Goal: Check status: Check status

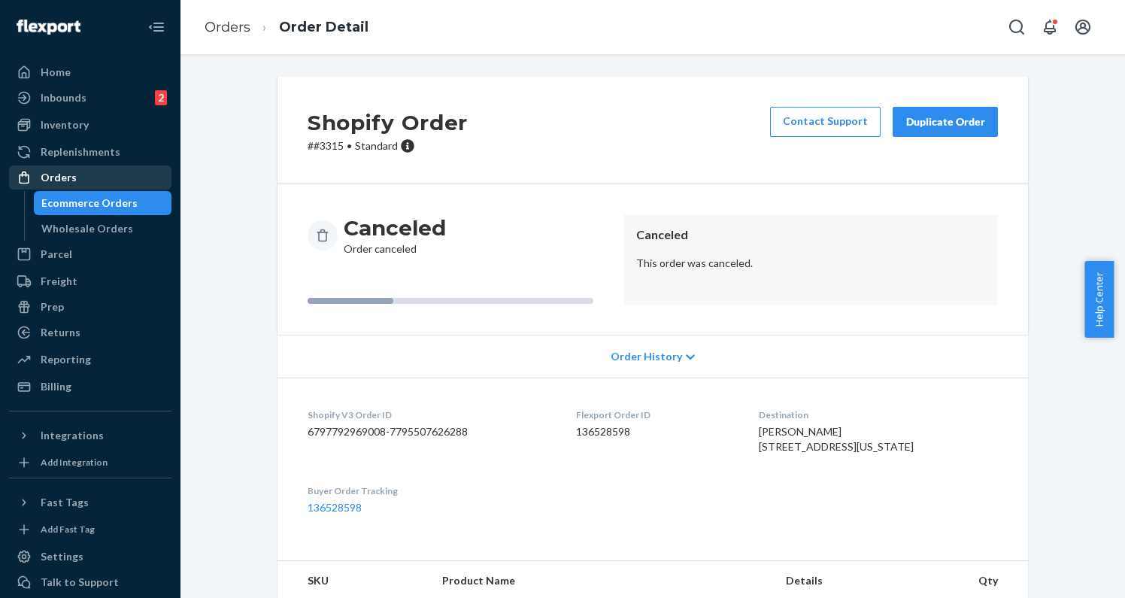
click at [77, 173] on div "Orders" at bounding box center [90, 177] width 159 height 21
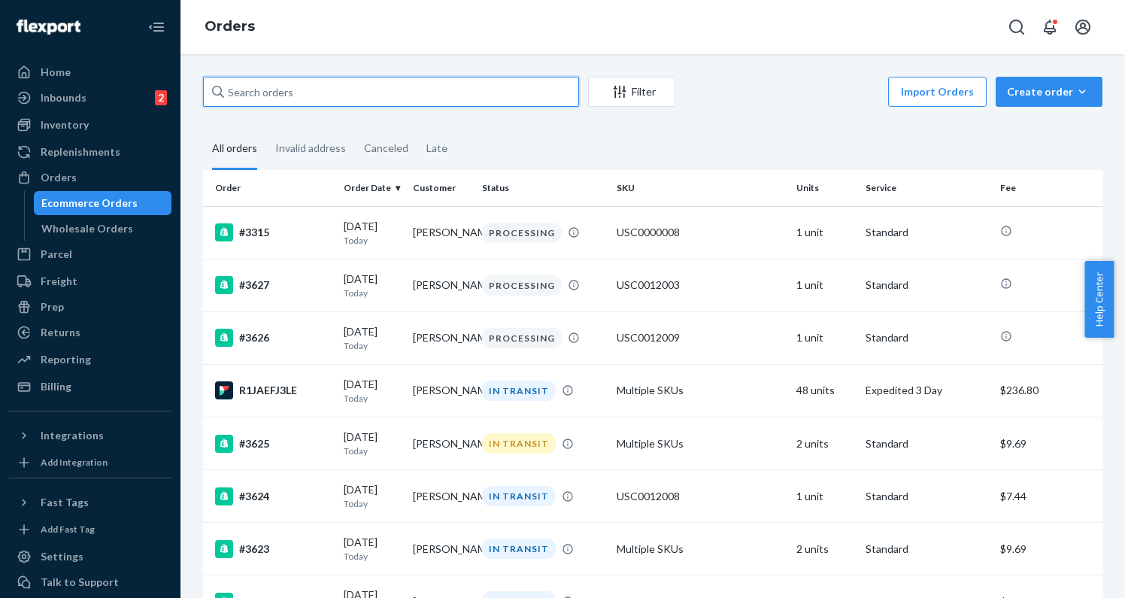
click at [329, 85] on input "text" at bounding box center [391, 92] width 376 height 30
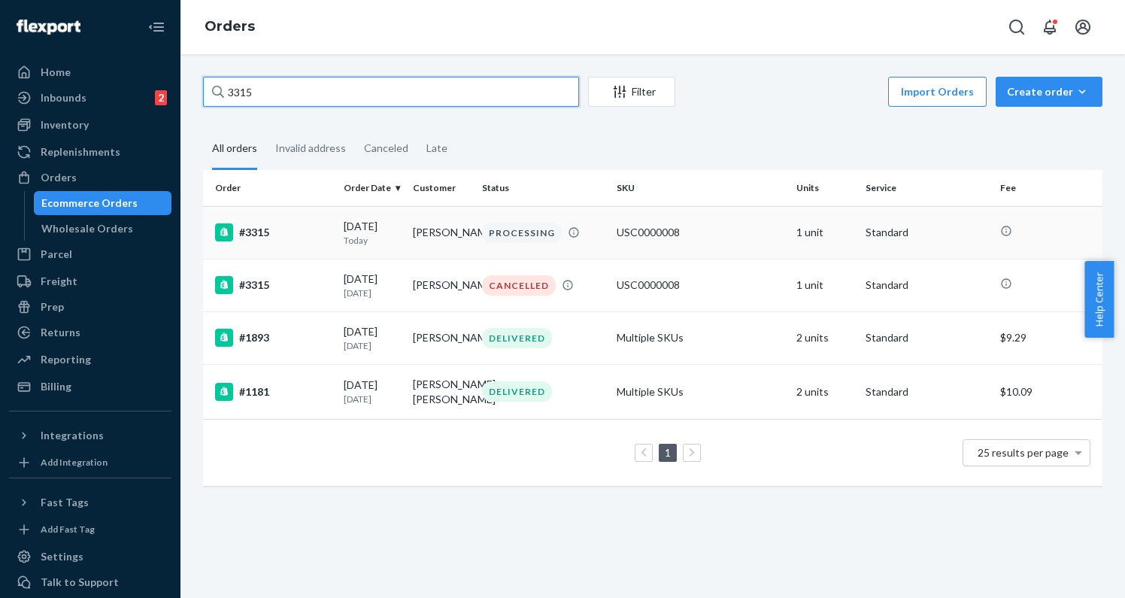
type input "3315"
click at [299, 238] on div "#3315" at bounding box center [273, 232] width 117 height 18
